Goal: Task Accomplishment & Management: Manage account settings

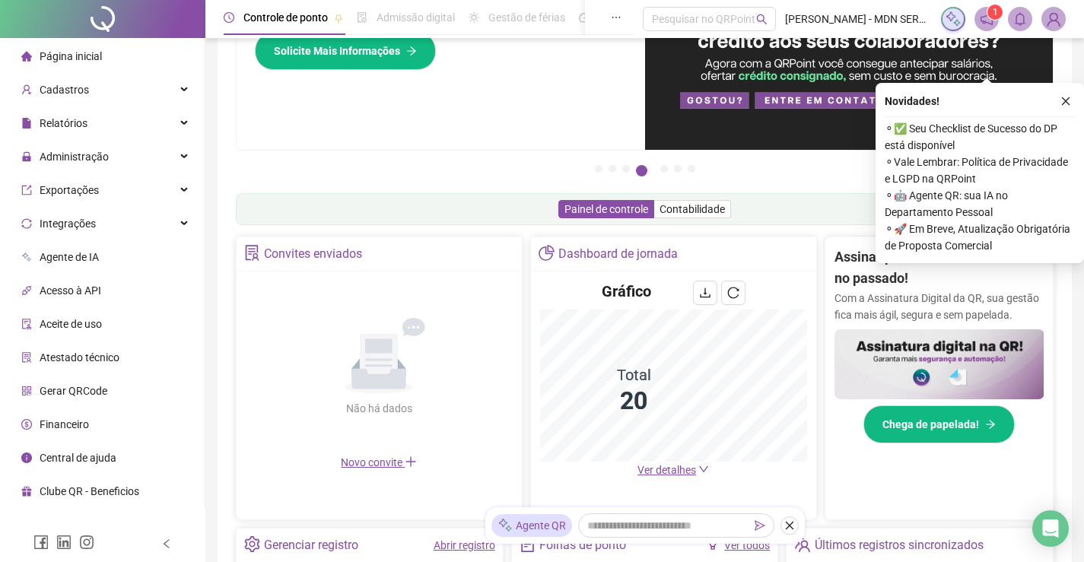
scroll to position [152, 0]
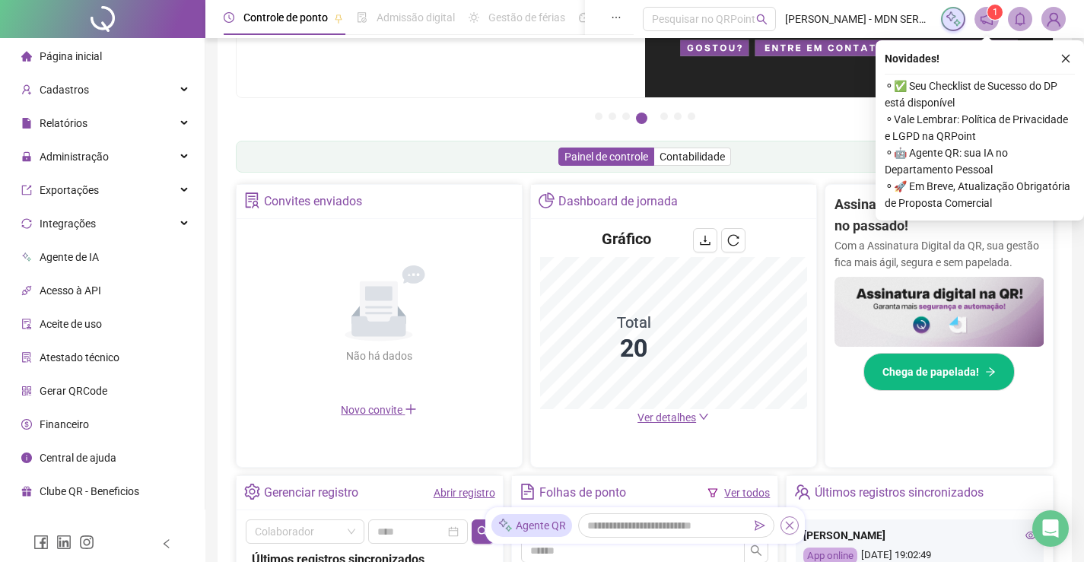
click at [786, 529] on icon "close" at bounding box center [789, 526] width 8 height 8
click at [57, 60] on span "Página inicial" at bounding box center [71, 56] width 62 height 12
click at [57, 53] on span "Página inicial" at bounding box center [71, 56] width 62 height 12
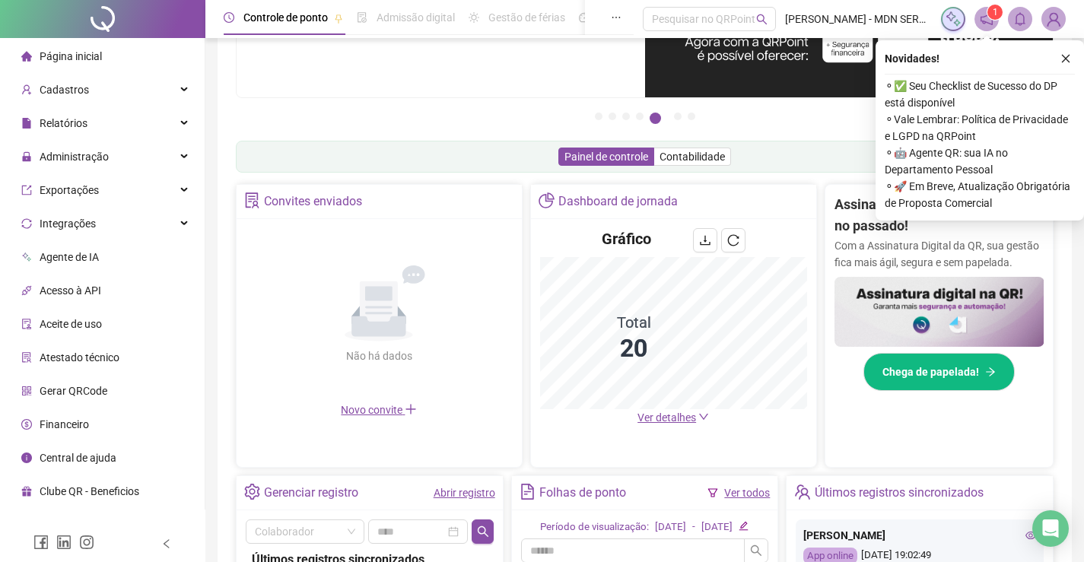
click at [107, 56] on li "Página inicial" at bounding box center [102, 56] width 198 height 30
click at [668, 418] on span "Ver detalhes" at bounding box center [666, 417] width 59 height 12
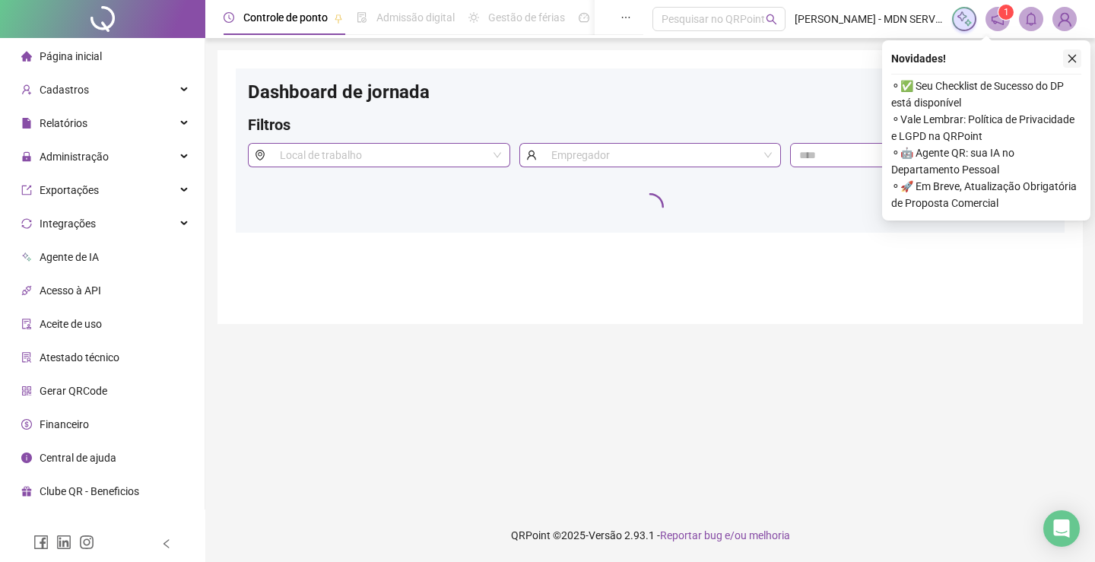
click at [1072, 58] on icon "close" at bounding box center [1073, 59] width 8 height 8
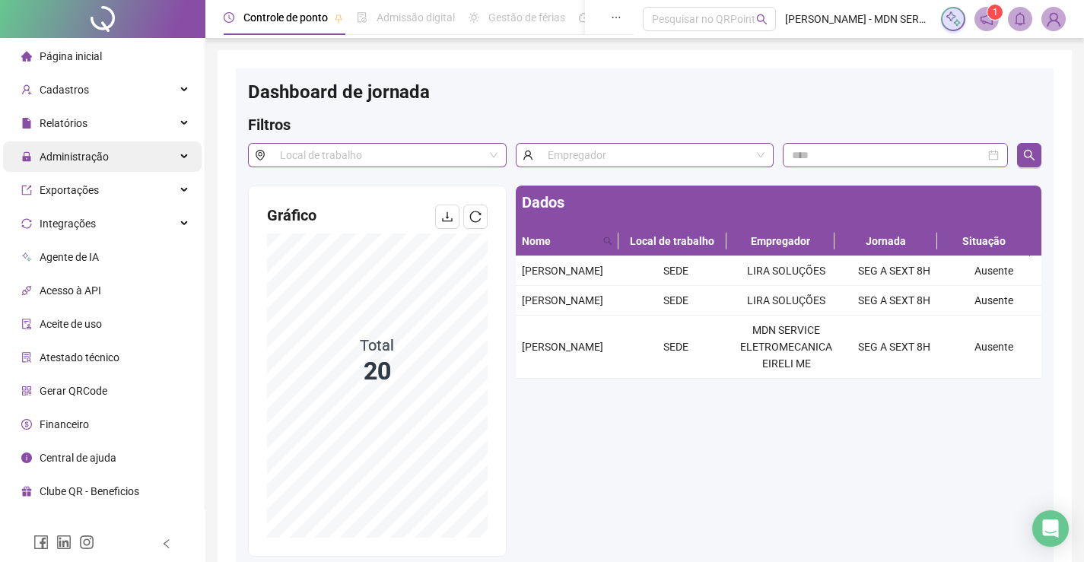
click at [73, 157] on span "Administração" at bounding box center [74, 157] width 69 height 12
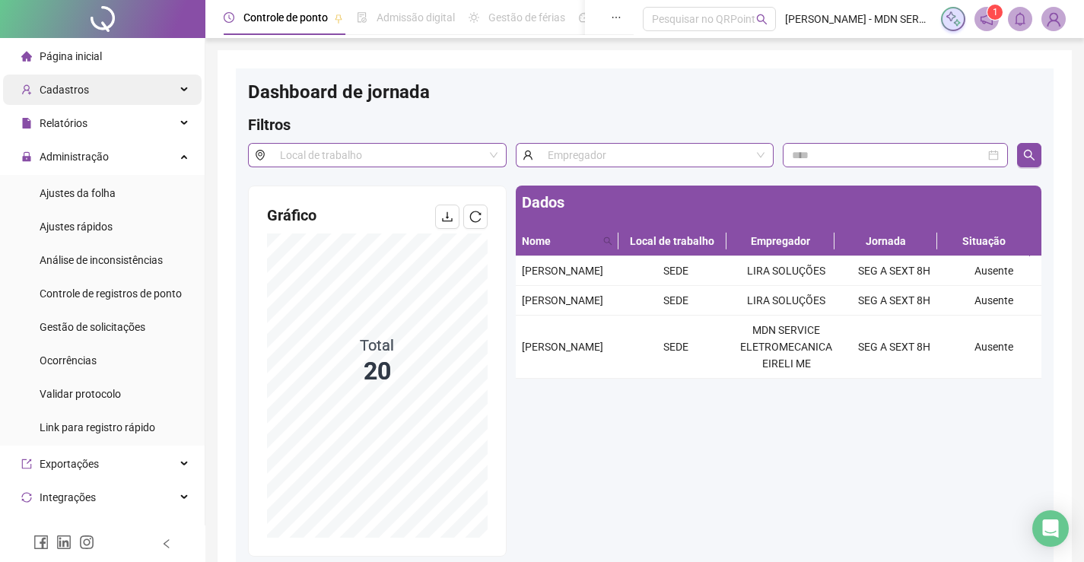
click at [65, 85] on span "Cadastros" at bounding box center [64, 90] width 49 height 12
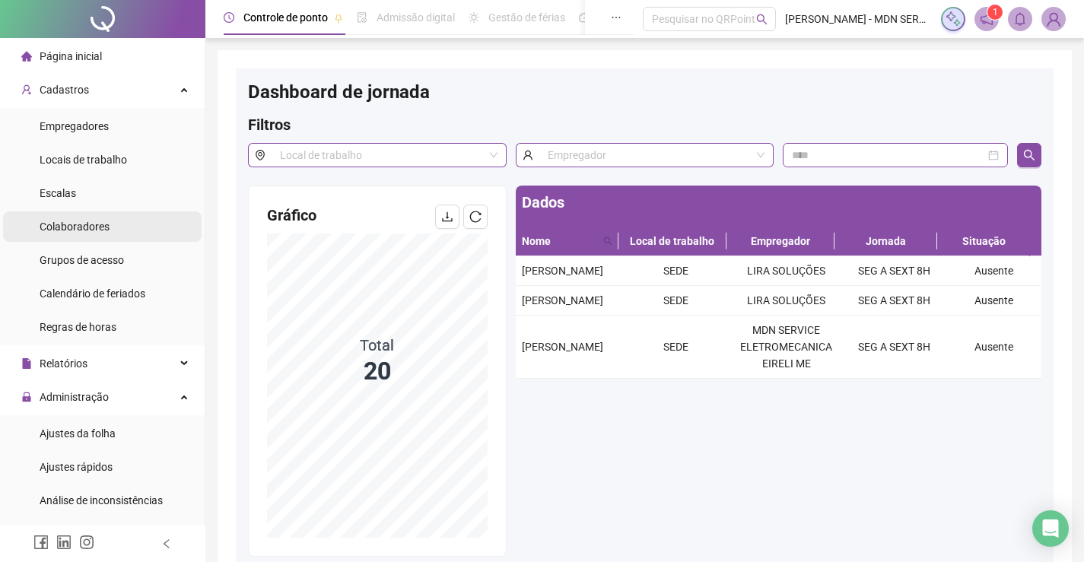
click at [85, 226] on span "Colaboradores" at bounding box center [75, 227] width 70 height 12
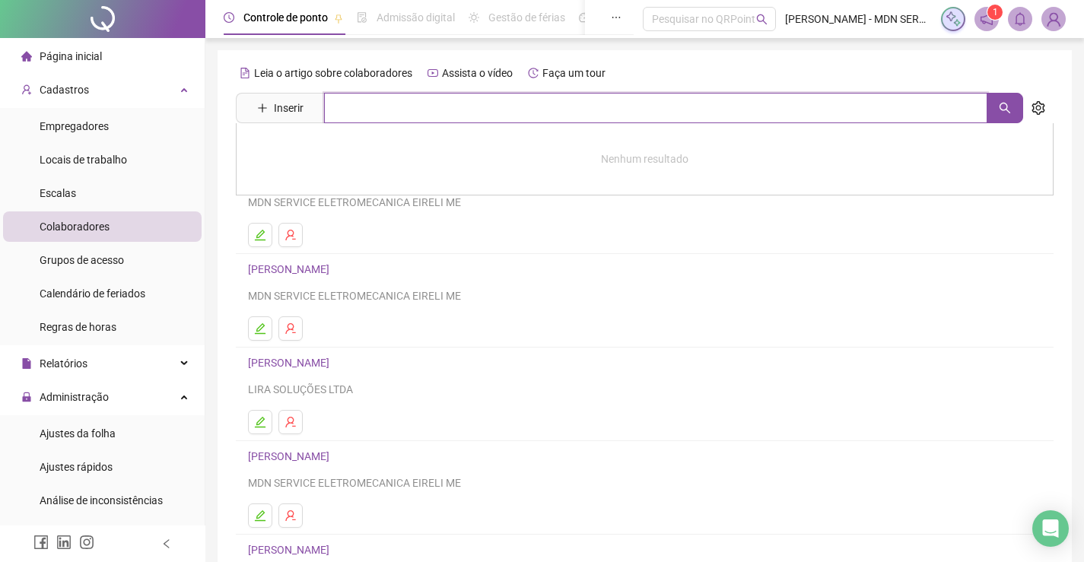
click at [370, 107] on input "text" at bounding box center [655, 108] width 663 height 30
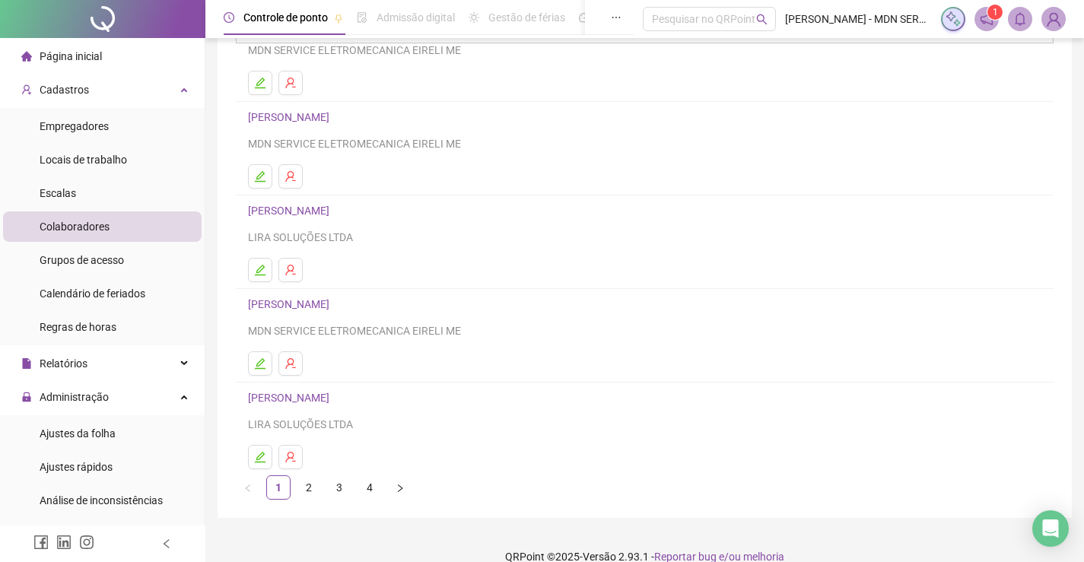
scroll to position [173, 0]
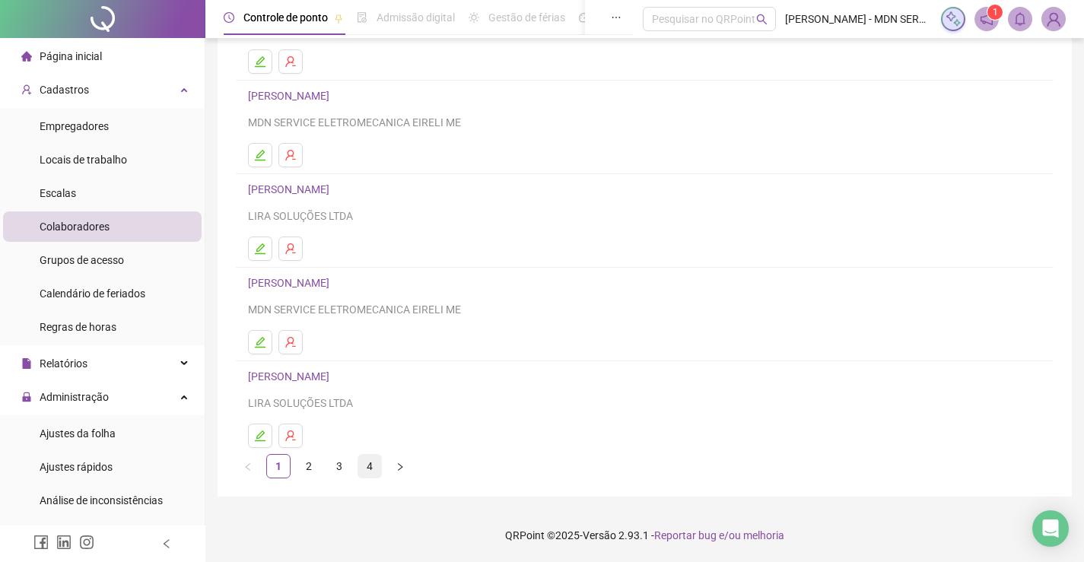
click at [370, 464] on link "4" at bounding box center [369, 466] width 23 height 23
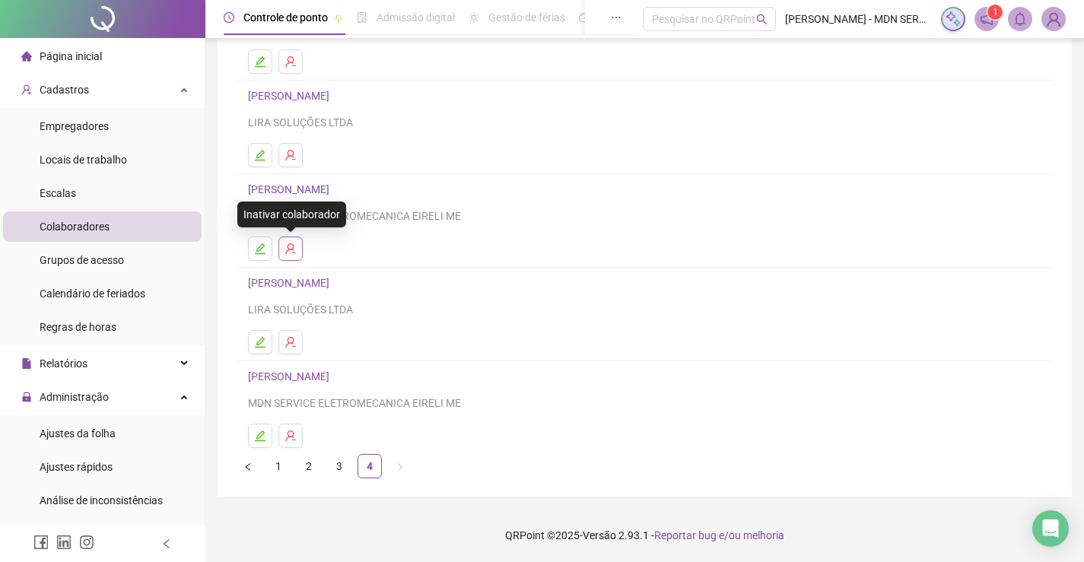
click at [294, 250] on icon "user-delete" at bounding box center [290, 248] width 10 height 11
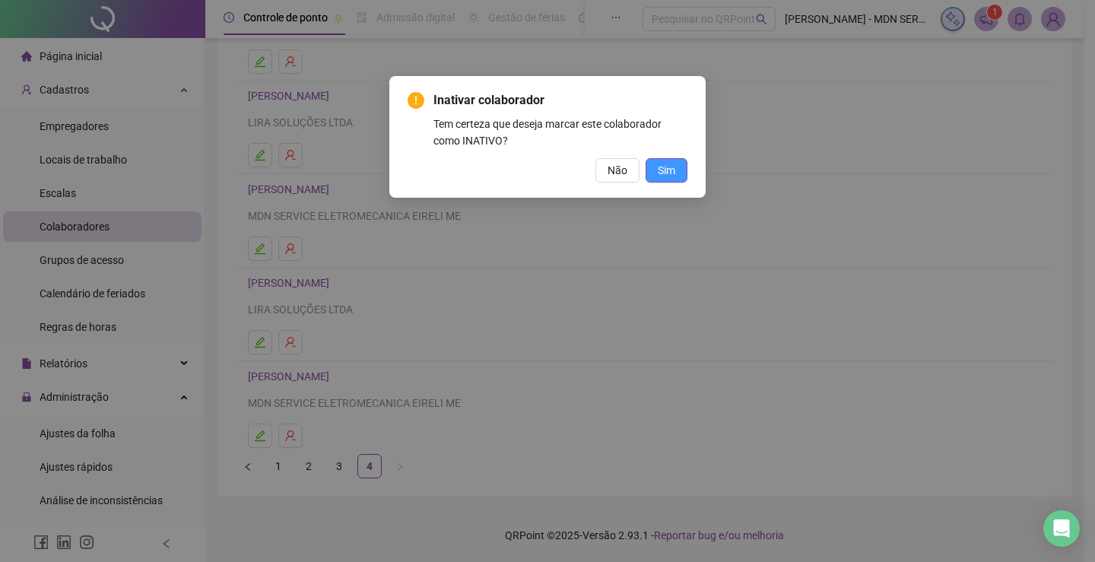
click at [664, 160] on button "Sim" at bounding box center [667, 170] width 42 height 24
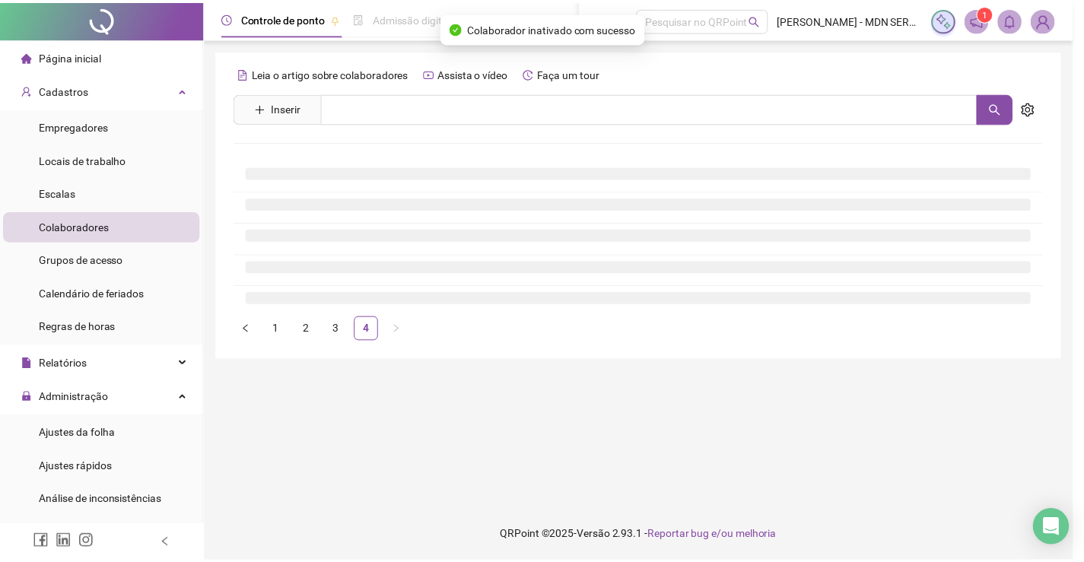
scroll to position [0, 0]
